Goal: Transaction & Acquisition: Purchase product/service

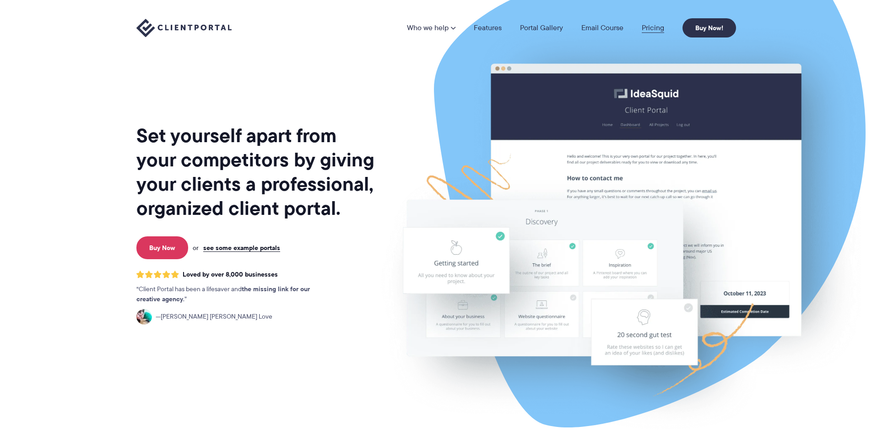
click at [648, 24] on link "Pricing" at bounding box center [653, 27] width 22 height 7
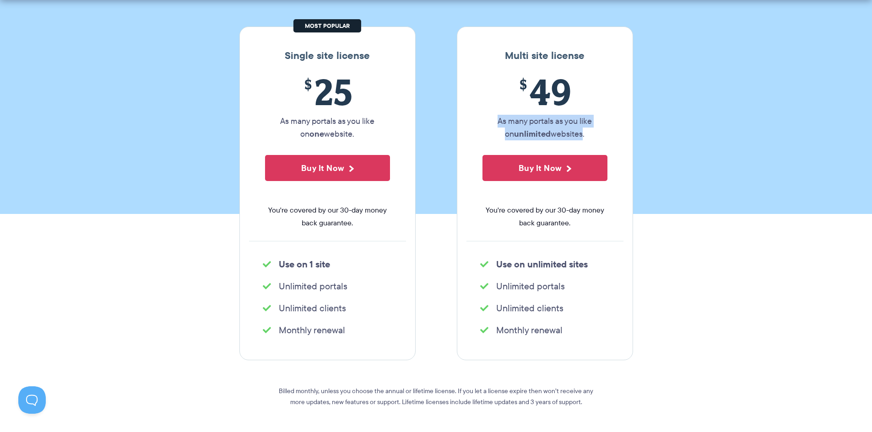
drag, startPoint x: 494, startPoint y: 122, endPoint x: 552, endPoint y: 138, distance: 60.7
click at [572, 140] on p "As many portals as you like on unlimited websites." at bounding box center [544, 128] width 125 height 26
click at [329, 127] on p "As many portals as you like on one website." at bounding box center [327, 128] width 125 height 26
drag, startPoint x: 352, startPoint y: 133, endPoint x: 278, endPoint y: 55, distance: 108.1
click at [278, 55] on div "Single site license $ 25 As many portals as you like on one website. Buy It Now…" at bounding box center [327, 194] width 176 height 334
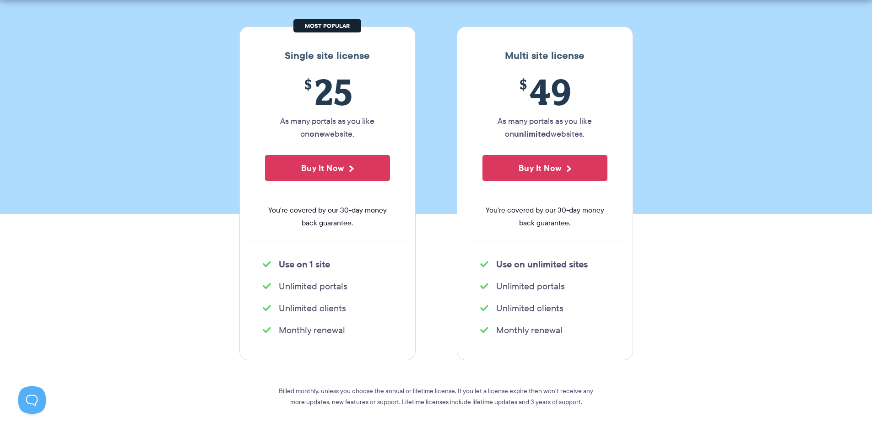
click at [362, 137] on p "As many portals as you like on one website." at bounding box center [327, 128] width 125 height 26
drag, startPoint x: 272, startPoint y: 207, endPoint x: 385, endPoint y: 211, distance: 113.6
click at [385, 211] on span "You're covered by our 30-day money back guarantee." at bounding box center [327, 217] width 125 height 26
click at [393, 211] on div "$ 25 As many portals as you like on one website. Buy It Now You're covered by o…" at bounding box center [327, 156] width 157 height 170
drag, startPoint x: 386, startPoint y: 211, endPoint x: 261, endPoint y: 211, distance: 124.5
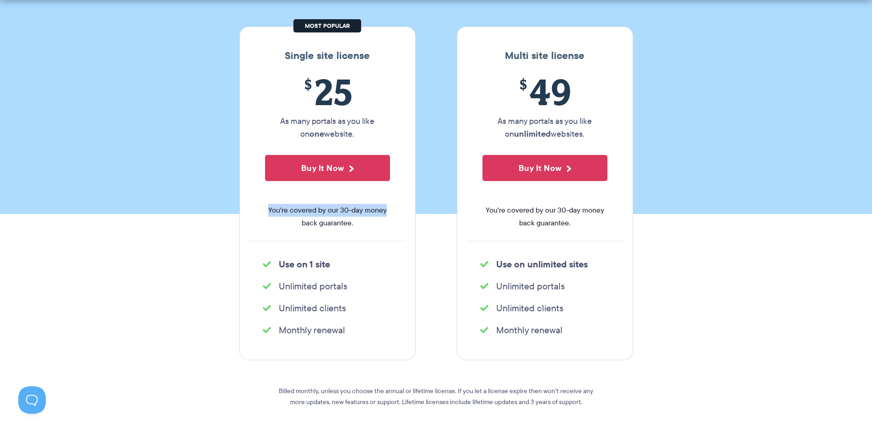
click at [261, 211] on div "$ 25 As many portals as you like on one website. Buy It Now You're covered by o…" at bounding box center [327, 156] width 157 height 170
